Goal: Information Seeking & Learning: Learn about a topic

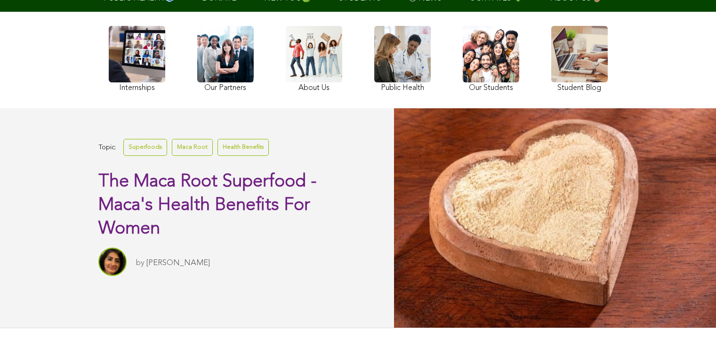
scroll to position [88, 0]
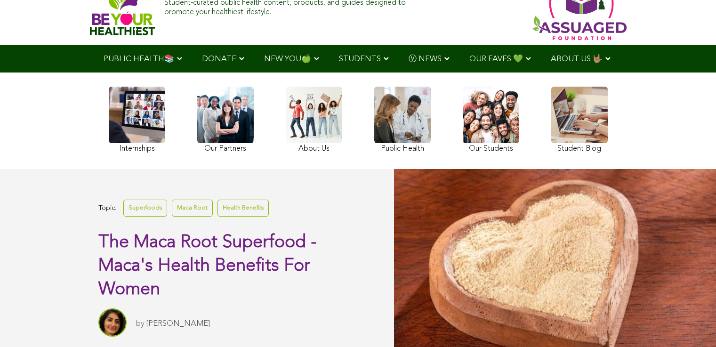
click at [218, 216] on link "Health Benefits" at bounding box center [243, 208] width 51 height 16
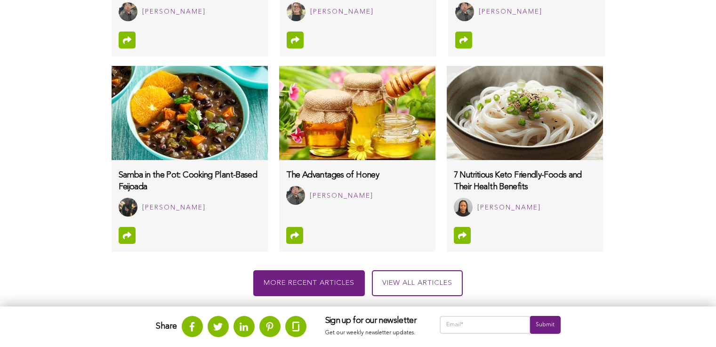
scroll to position [669, 0]
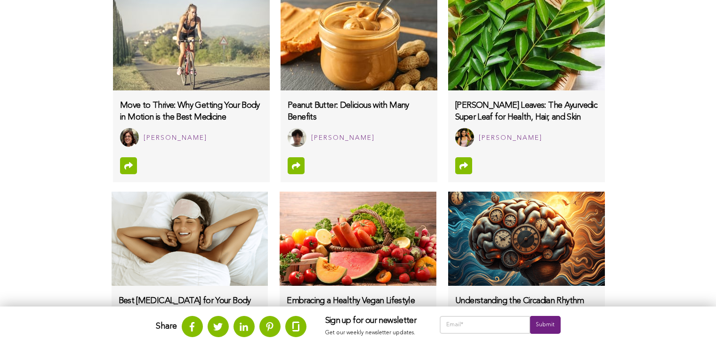
click at [113, 42] on img at bounding box center [191, 43] width 156 height 94
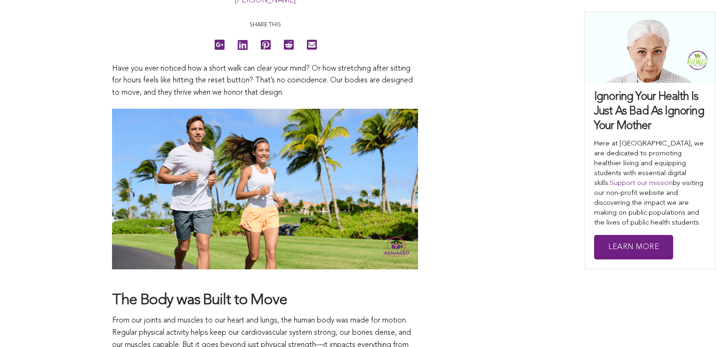
scroll to position [600, 0]
